Goal: Task Accomplishment & Management: Use online tool/utility

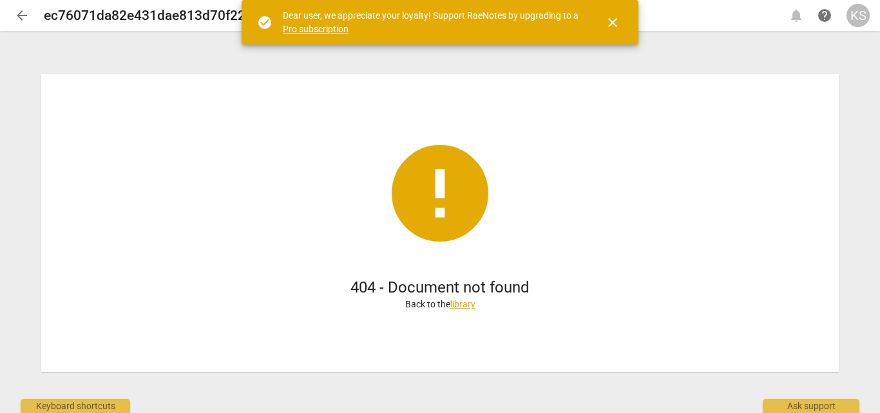
click at [615, 19] on span "close" at bounding box center [612, 22] width 15 height 15
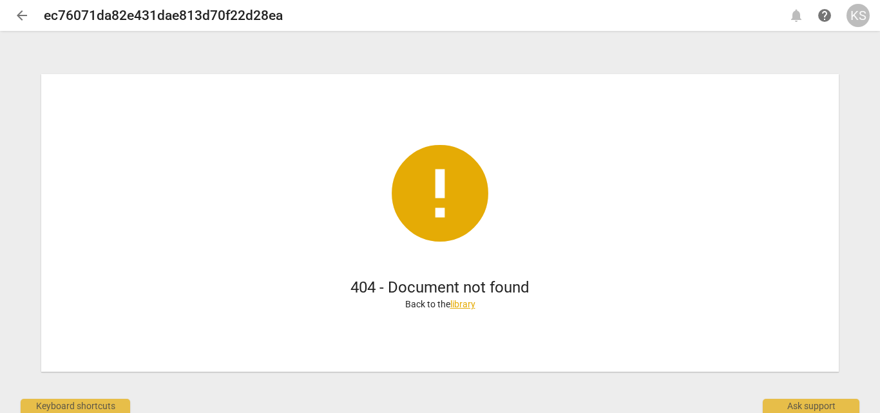
click at [14, 15] on span "arrow_back" at bounding box center [21, 15] width 15 height 15
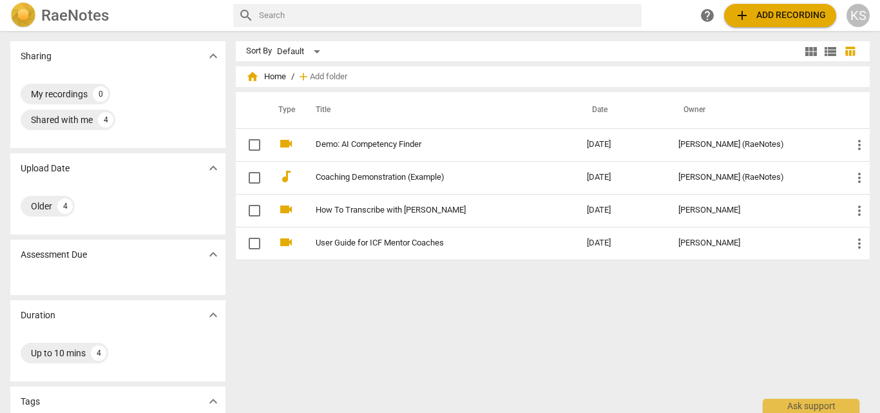
click at [770, 17] on span "add Add recording" at bounding box center [781, 15] width 92 height 15
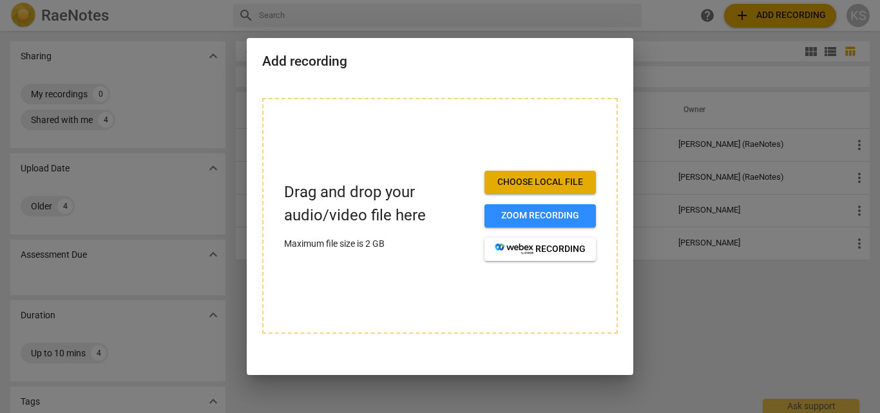
click at [529, 174] on button "Choose local file" at bounding box center [540, 182] width 111 height 23
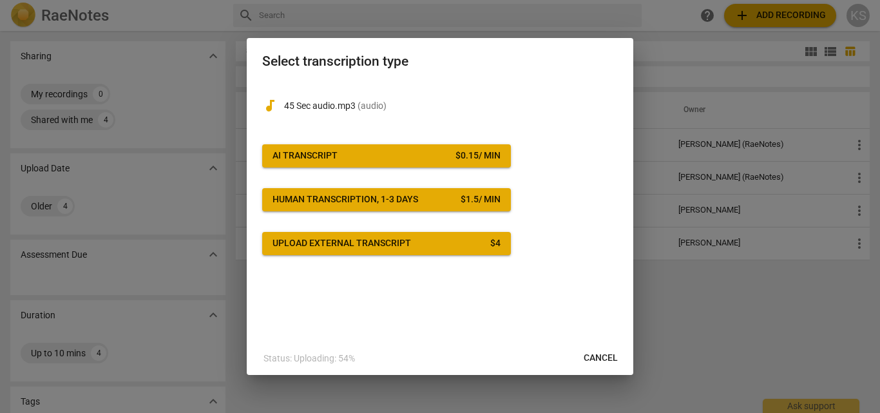
click at [608, 354] on span "Cancel" at bounding box center [601, 358] width 34 height 13
click at [536, 269] on div "audiotrack 45 Sec audio.mp3 ( audio ) AI Transcript $ 0.15 / min Human transcri…" at bounding box center [440, 211] width 387 height 259
click at [598, 356] on span "Cancel" at bounding box center [601, 358] width 34 height 13
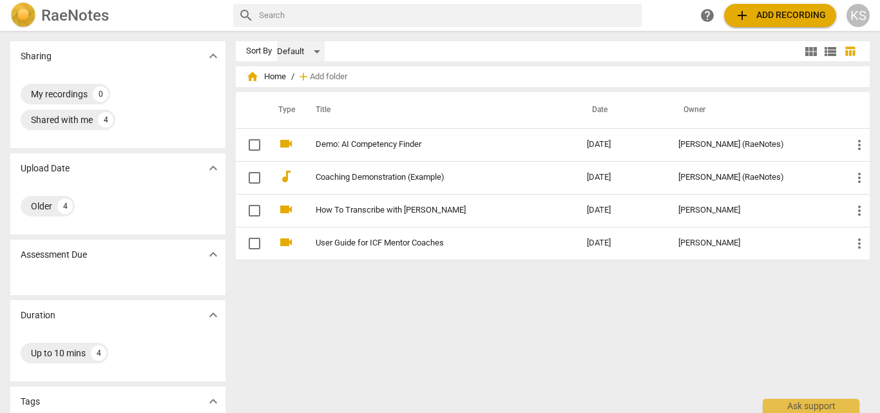
click at [312, 50] on div "Default" at bounding box center [301, 51] width 48 height 21
